Goal: Task Accomplishment & Management: Manage account settings

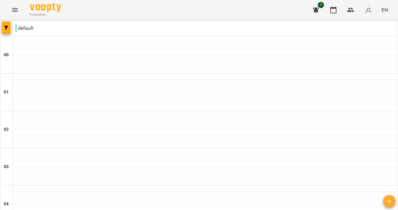
scroll to position [495, 0]
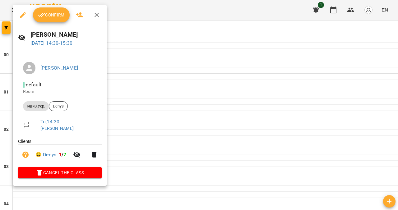
click at [65, 16] on button "Confirm" at bounding box center [51, 14] width 37 height 15
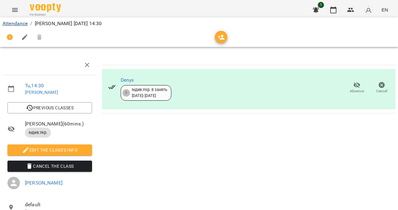
click at [19, 23] on link "Attendance" at bounding box center [14, 23] width 25 height 6
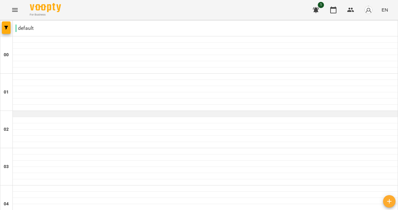
scroll to position [436, 0]
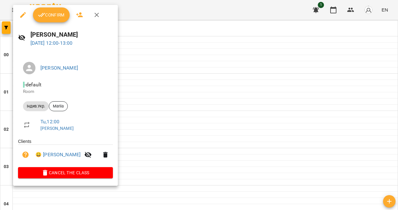
click at [50, 7] on div "Confirm" at bounding box center [65, 15] width 105 height 20
click at [50, 11] on span "Confirm" at bounding box center [51, 14] width 27 height 7
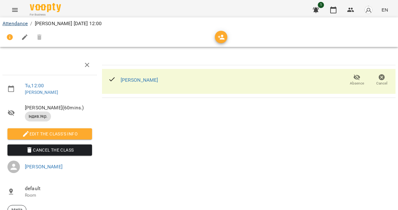
click at [19, 22] on link "Attendance" at bounding box center [14, 23] width 25 height 6
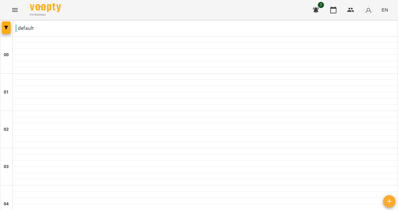
scroll to position [437, 0]
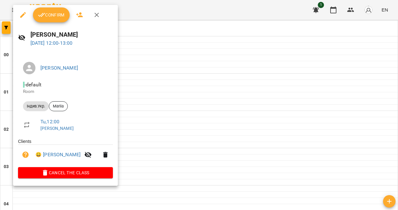
click at [52, 14] on span "Confirm" at bounding box center [51, 14] width 27 height 7
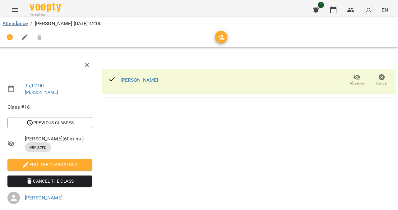
click at [23, 22] on link "Attendance" at bounding box center [14, 23] width 25 height 6
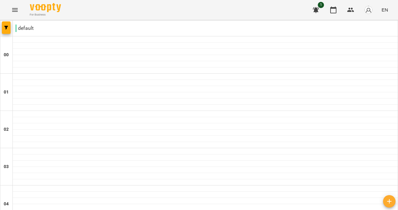
scroll to position [338, 0]
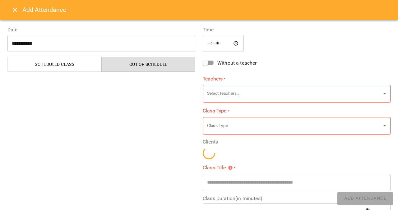
type input "**********"
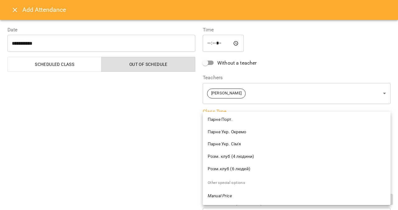
scroll to position [88, 0]
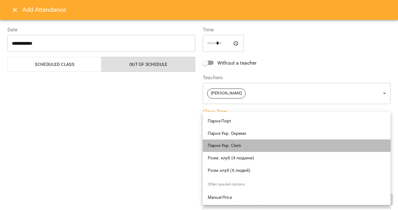
click at [239, 141] on li "Парне Укр. Сім'я" at bounding box center [296, 145] width 188 height 12
type input "**********"
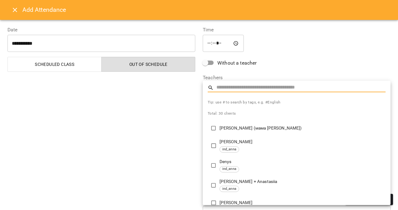
type input "**********"
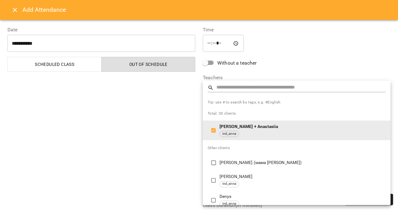
click at [185, 159] on div at bounding box center [199, 105] width 398 height 210
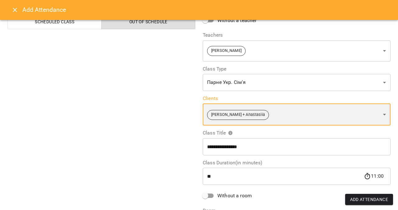
scroll to position [45, 0]
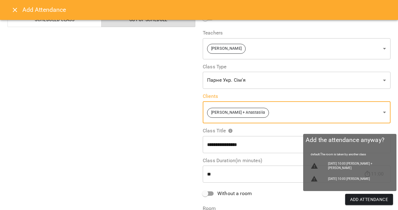
click at [353, 201] on span "Add Attendance" at bounding box center [369, 199] width 38 height 7
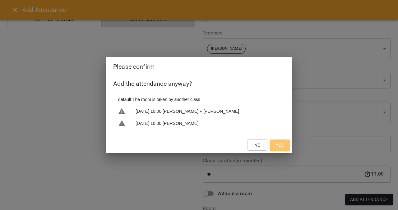
click at [284, 143] on button "Yes" at bounding box center [280, 144] width 20 height 11
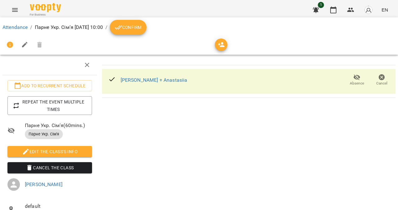
click at [141, 29] on span "Confirm" at bounding box center [128, 27] width 27 height 7
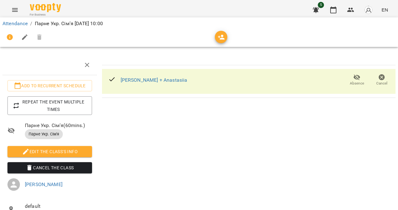
click at [24, 25] on link "Attendance" at bounding box center [14, 23] width 25 height 6
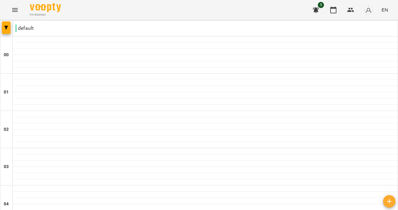
scroll to position [307, 0]
